Goal: Navigation & Orientation: Find specific page/section

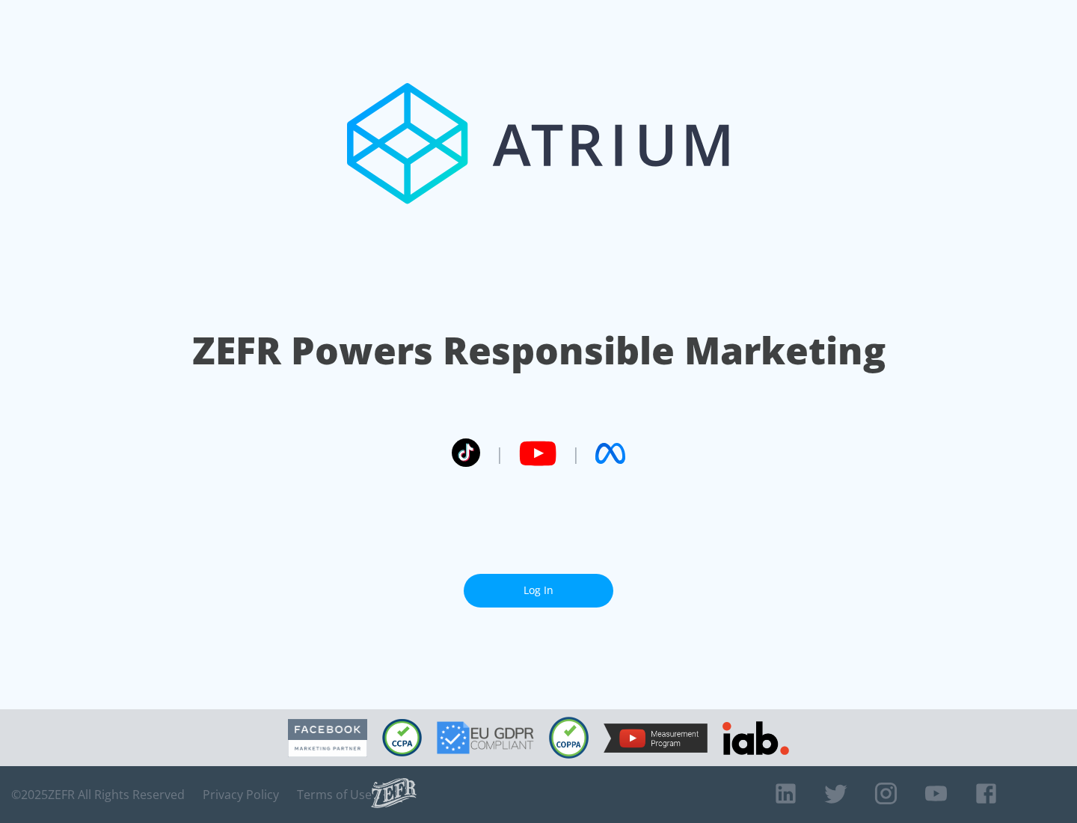
click at [538, 590] on link "Log In" at bounding box center [539, 591] width 150 height 34
